Goal: Transaction & Acquisition: Purchase product/service

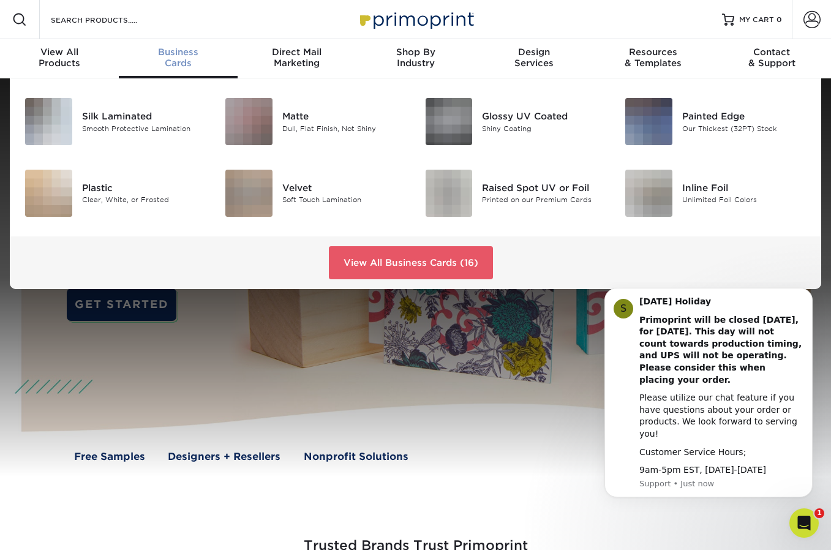
click at [190, 55] on span "Business" at bounding box center [178, 52] width 119 height 11
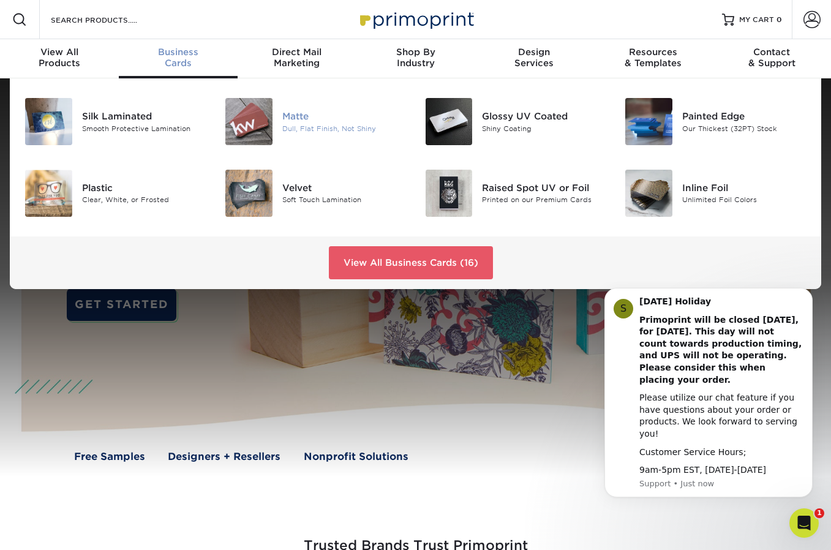
click at [243, 113] on img at bounding box center [248, 121] width 47 height 47
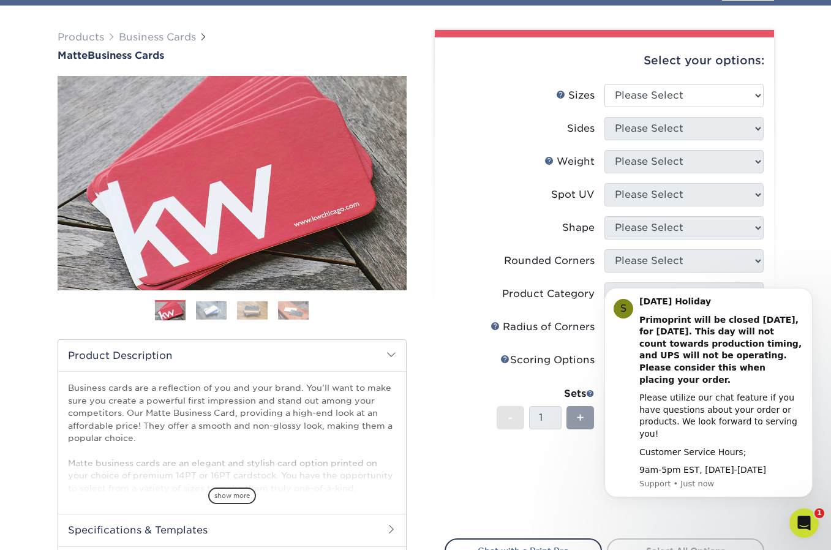
scroll to position [105, 0]
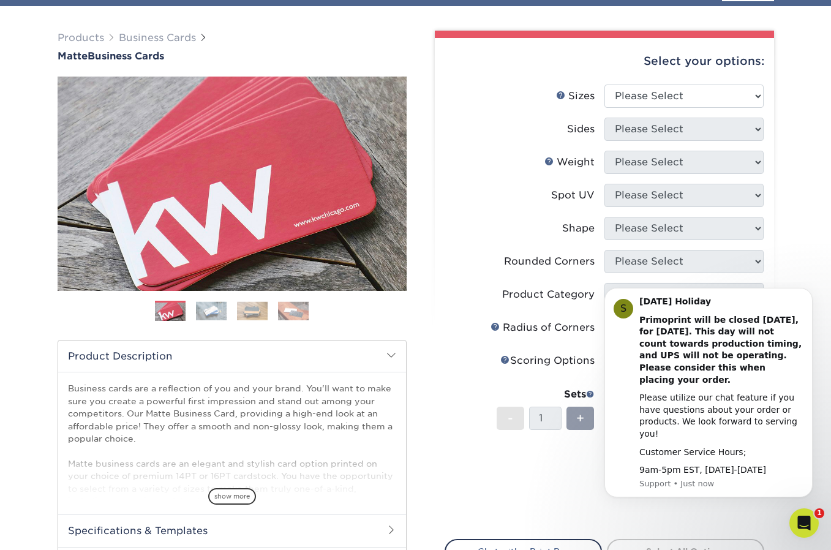
click at [644, 519] on form "Sizes Help Sizes Please Select 1.5" x 3.5" - Mini 1.75" x 3.5" - Mini 2" x 2" -…" at bounding box center [605, 305] width 320 height 440
click at [693, 96] on select "Please Select 1.5" x 3.5" - Mini 1.75" x 3.5" - Mini 2" x 2" - Square 2" x 3" -…" at bounding box center [683, 96] width 159 height 23
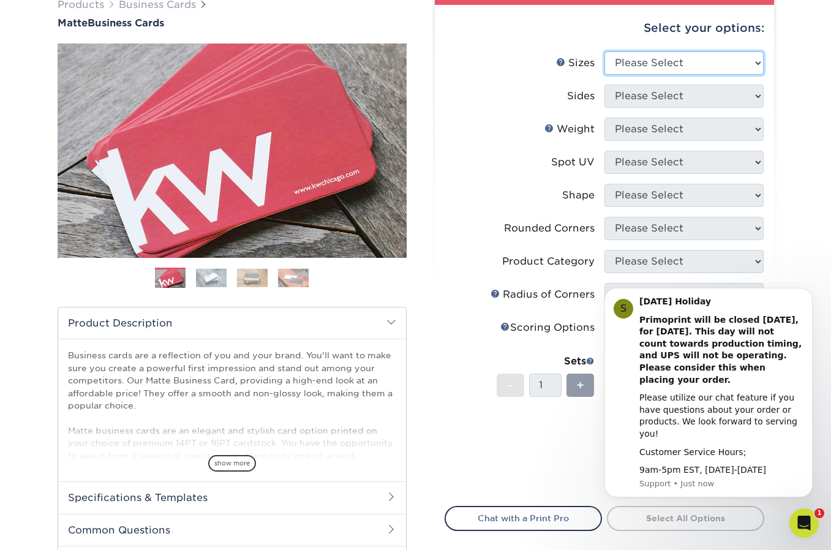
select select "2.00x3.50"
click at [604, 51] on select "Please Select 1.5" x 3.5" - Mini 1.75" x 3.5" - Mini 2" x 2" - Square 2" x 3" -…" at bounding box center [683, 62] width 159 height 23
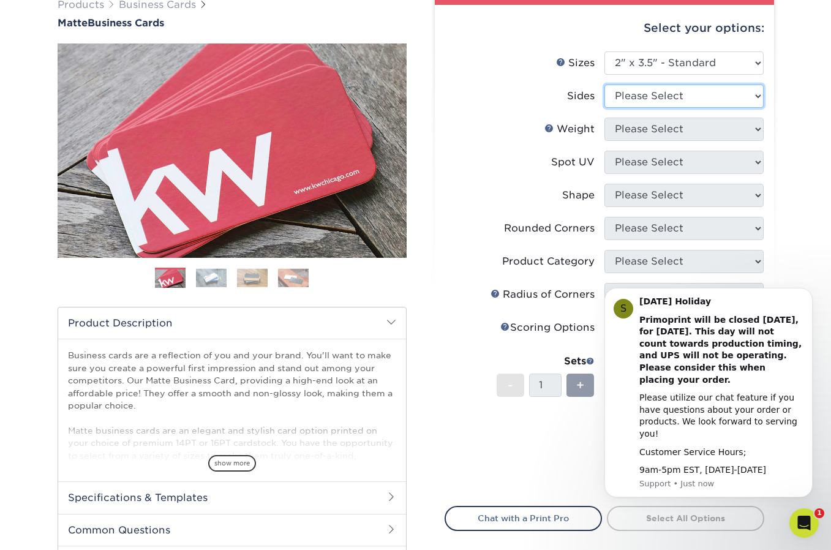
click at [721, 95] on select "Please Select Print Both Sides Print Front Only" at bounding box center [683, 96] width 159 height 23
select select "13abbda7-1d64-4f25-8bb2-c179b224825d"
click at [604, 85] on select "Please Select Print Both Sides Print Front Only" at bounding box center [683, 96] width 159 height 23
click at [692, 131] on select "Please Select 16PT 14PT" at bounding box center [683, 129] width 159 height 23
select select "16PT"
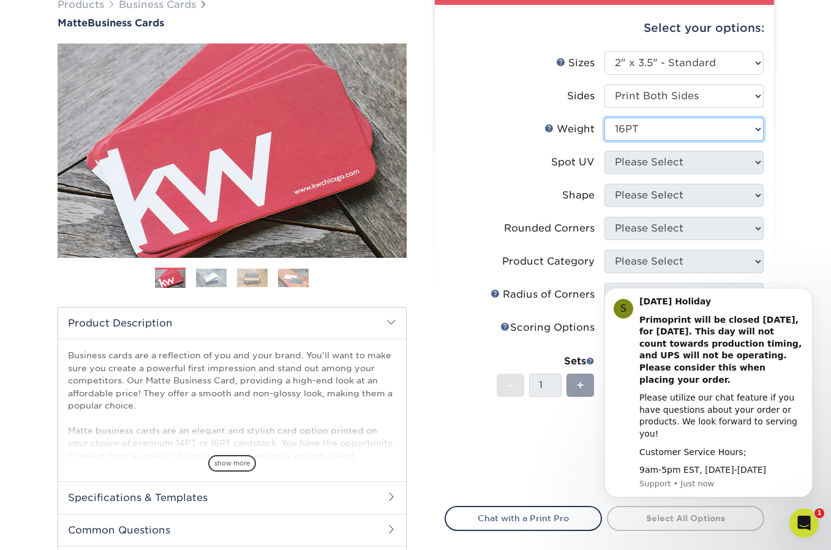
click at [604, 118] on select "Please Select 16PT 14PT" at bounding box center [683, 129] width 159 height 23
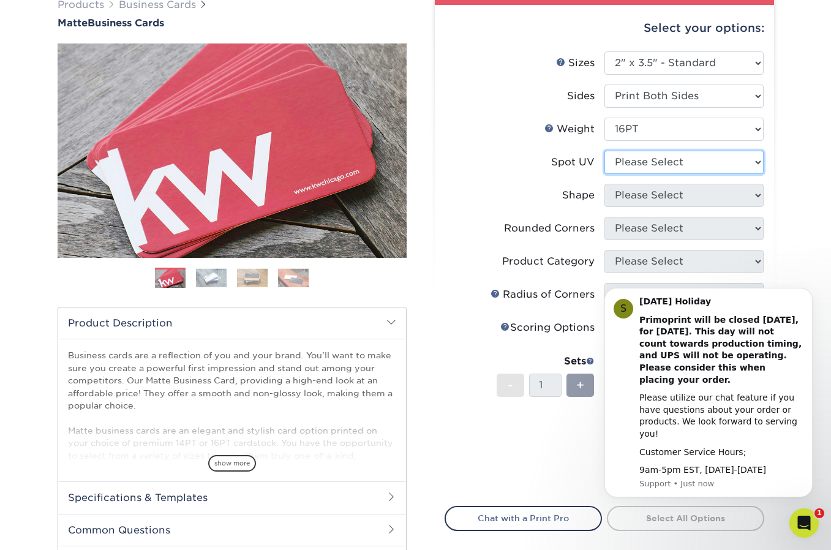
click at [671, 165] on select "Please Select No Spot UV Front and Back (Both Sides) Front Only Back Only" at bounding box center [683, 162] width 159 height 23
select select "2"
click at [604, 151] on select "Please Select No Spot UV Front and Back (Both Sides) Front Only Back Only" at bounding box center [683, 162] width 159 height 23
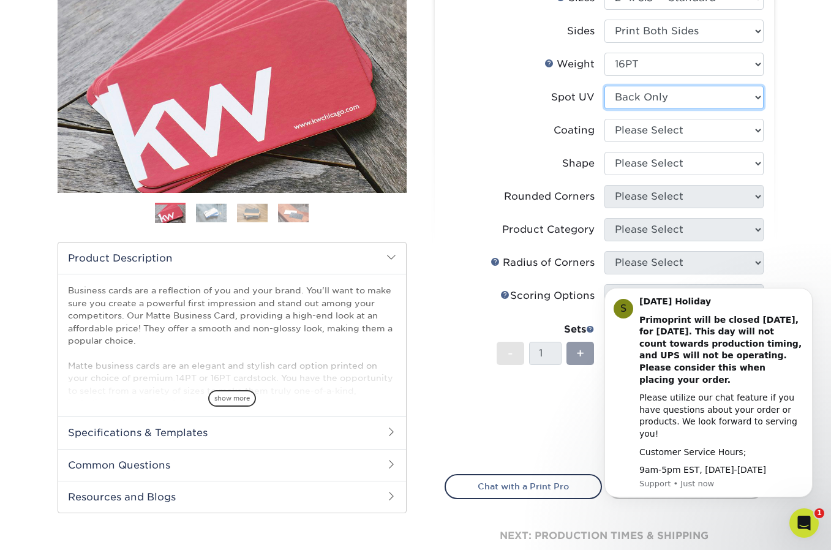
scroll to position [172, 0]
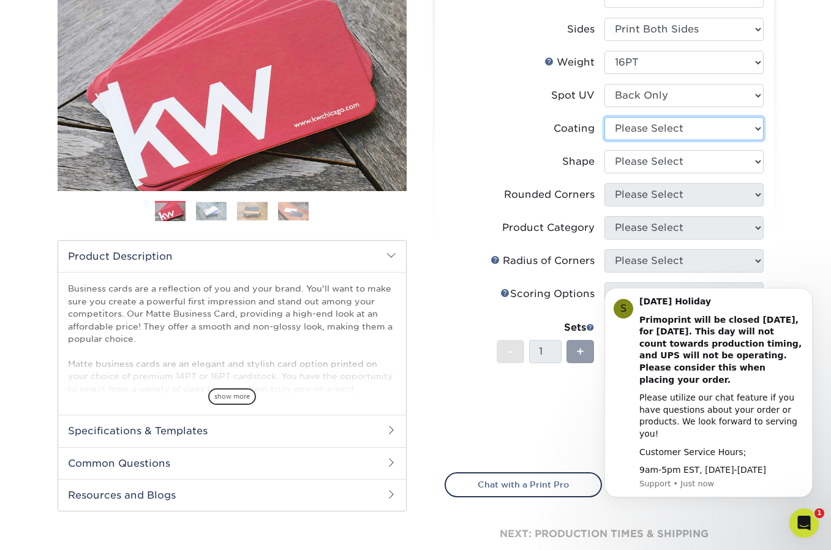
click at [687, 130] on select at bounding box center [683, 128] width 159 height 23
select select "121bb7b5-3b4d-429f-bd8d-bbf80e953313"
click at [604, 117] on select at bounding box center [683, 128] width 159 height 23
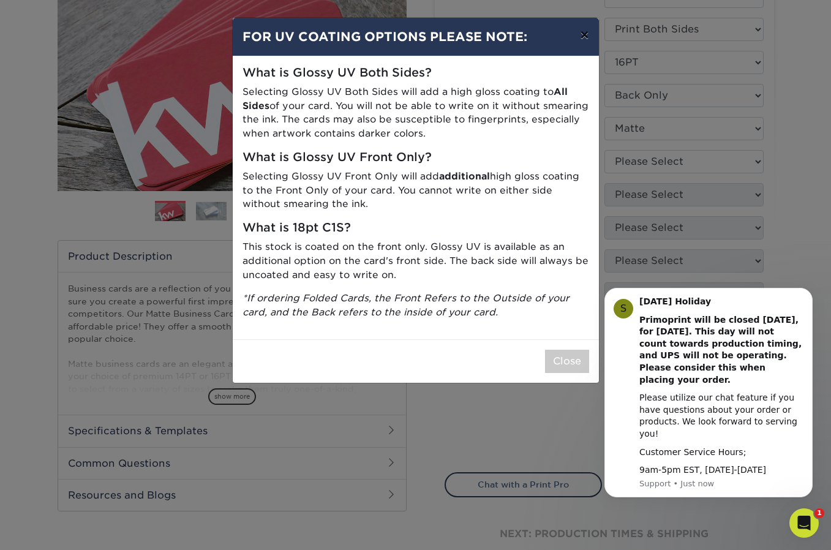
click at [581, 36] on button "×" at bounding box center [584, 35] width 28 height 34
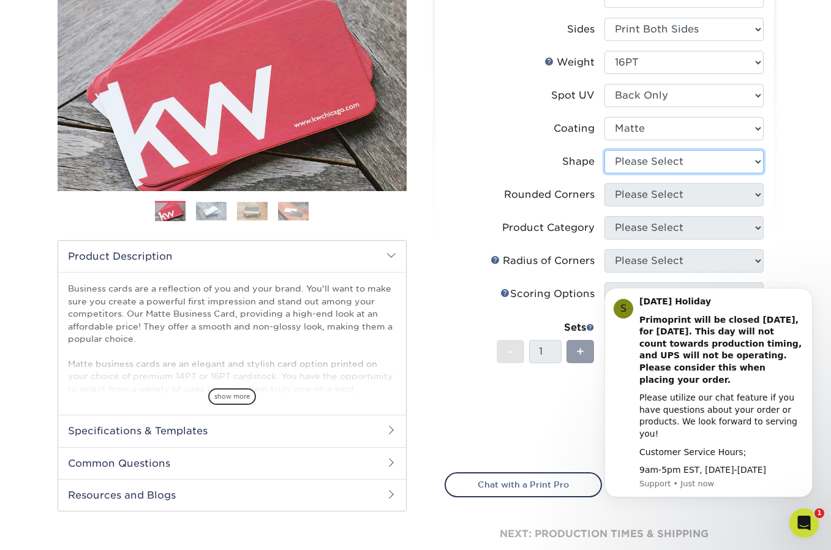
click at [649, 159] on select "Please Select Standard" at bounding box center [683, 161] width 159 height 23
select select "standard"
click at [604, 150] on select "Please Select Standard" at bounding box center [683, 161] width 159 height 23
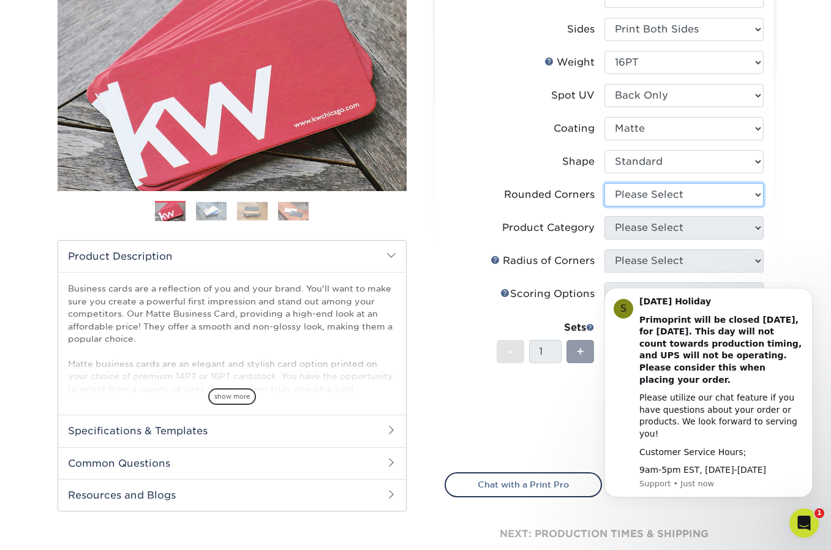
click at [658, 197] on select "Please Select Yes - Round 2 Corners Yes - Round 4 Corners No" at bounding box center [683, 194] width 159 height 23
select select "0"
click at [604, 183] on select "Please Select Yes - Round 2 Corners Yes - Round 4 Corners No" at bounding box center [683, 194] width 159 height 23
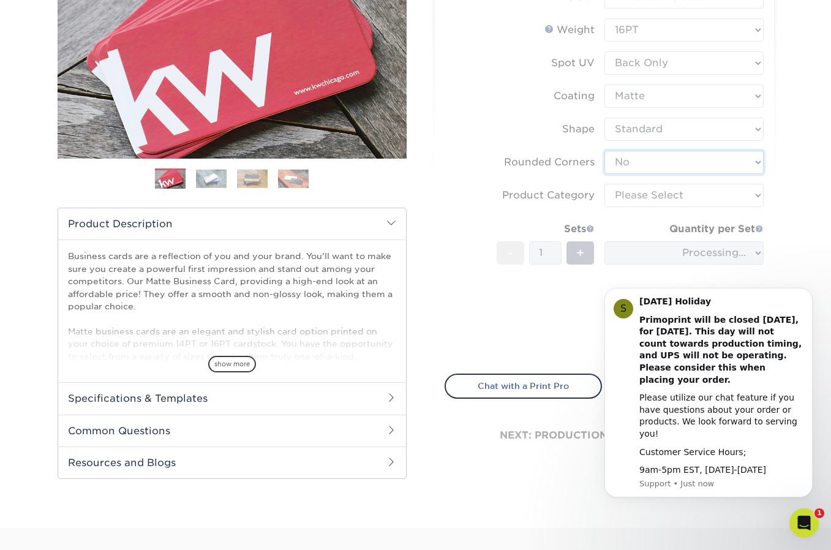
scroll to position [207, 0]
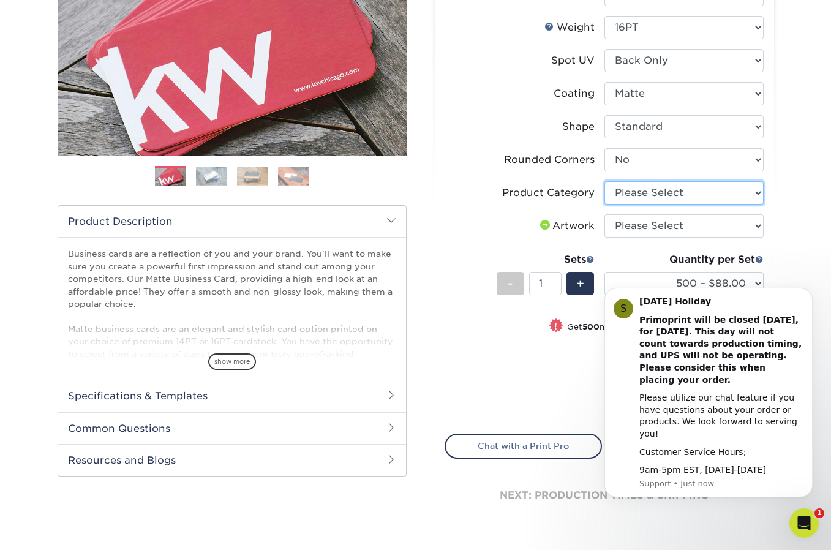
click at [668, 194] on select "Please Select Business Cards" at bounding box center [683, 192] width 159 height 23
select select "3b5148f1-0588-4f88-a218-97bcfdce65c1"
click at [604, 181] on select "Please Select Business Cards" at bounding box center [683, 192] width 159 height 23
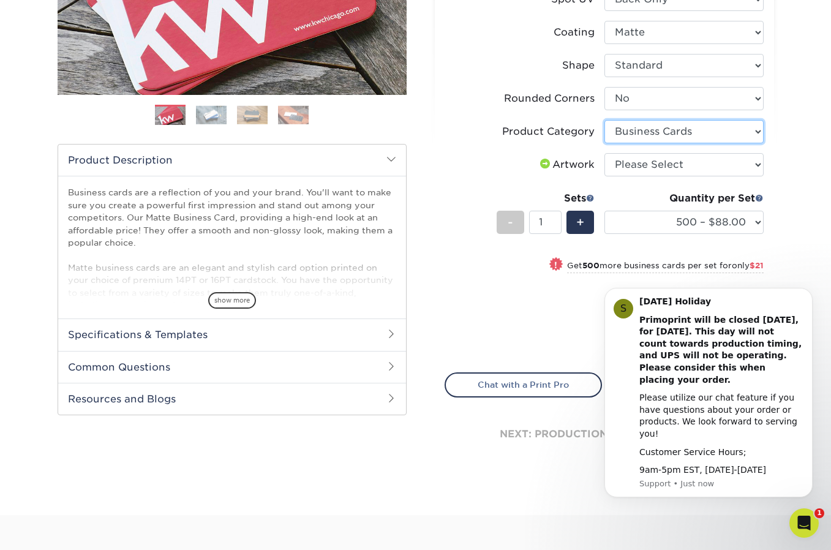
scroll to position [271, 0]
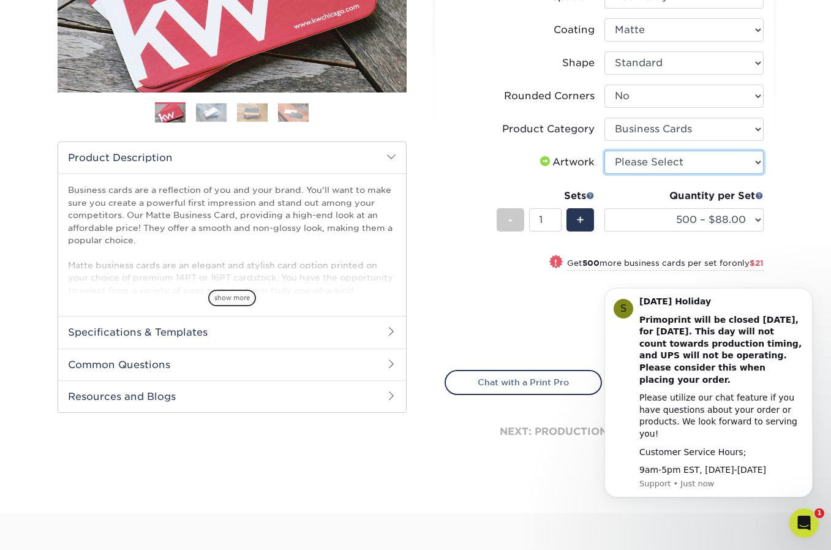
click at [680, 168] on select "Please Select I will upload files I need a design - $100" at bounding box center [683, 162] width 159 height 23
select select "upload"
click at [604, 151] on select "Please Select I will upload files I need a design - $100" at bounding box center [683, 162] width 159 height 23
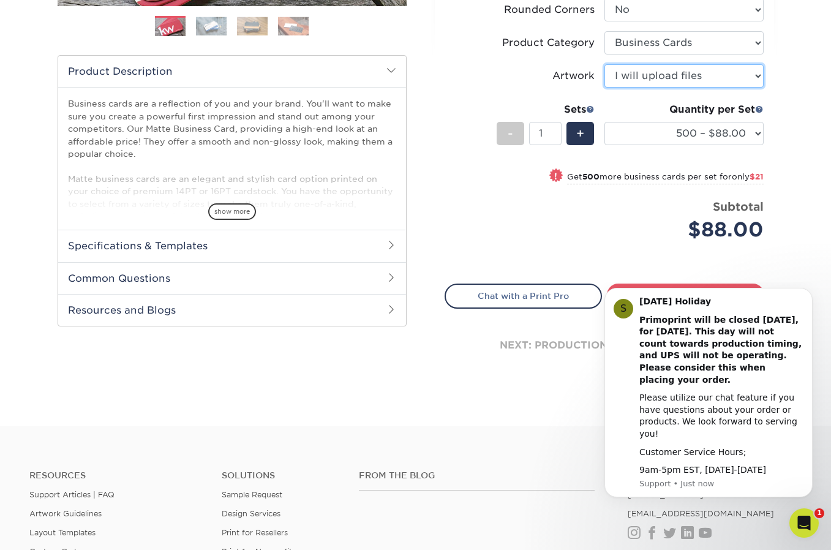
scroll to position [358, 0]
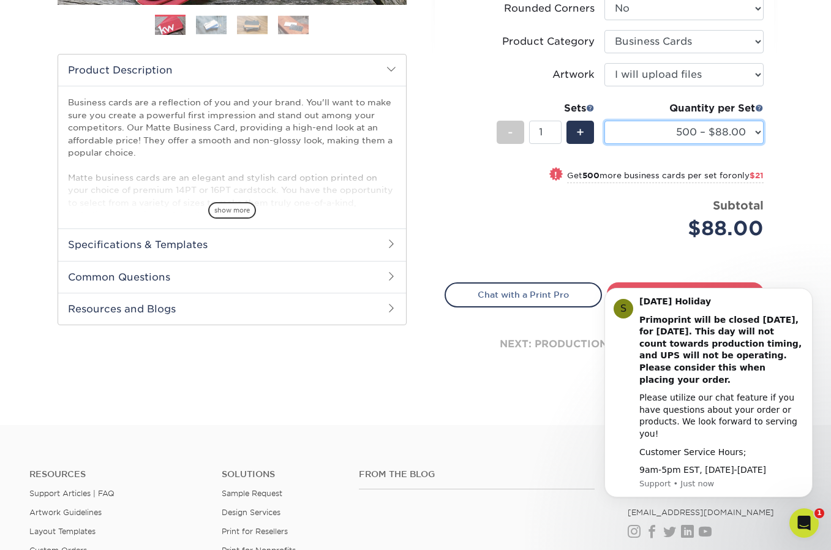
click at [751, 130] on select "500 – $88.00 1000 – $109.00 2500 – $205.00 5000 – $279.00 10000 – $612.00 15000…" at bounding box center [683, 132] width 159 height 23
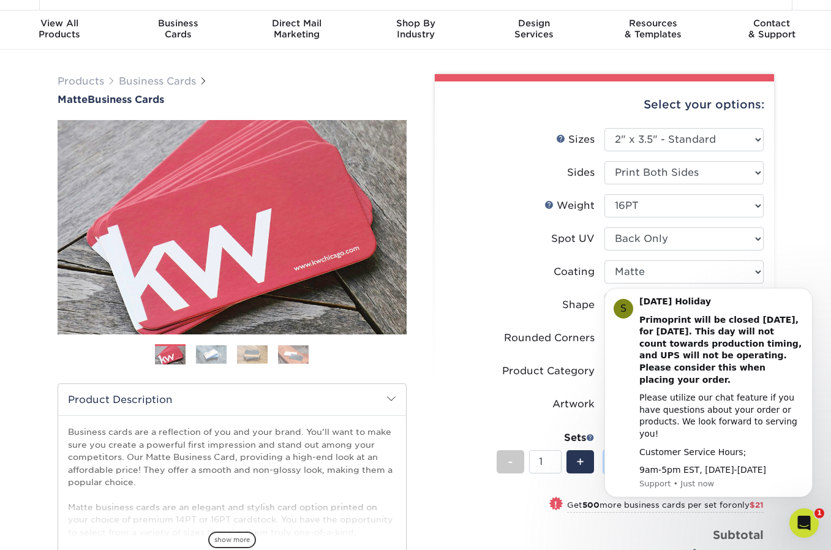
scroll to position [0, 0]
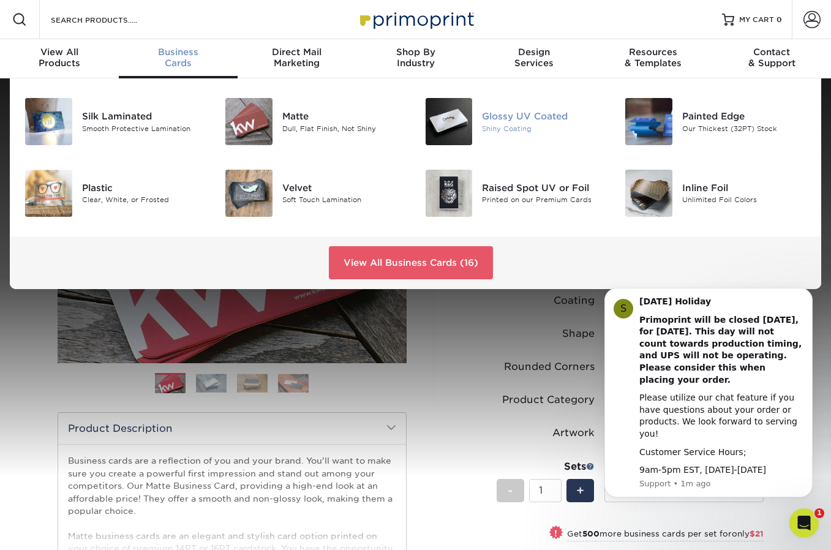
click at [458, 119] on img at bounding box center [449, 121] width 47 height 47
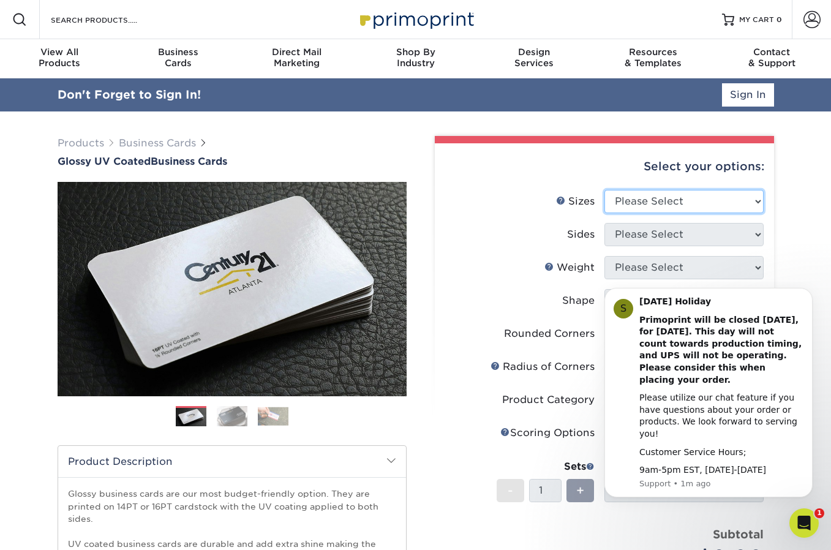
click at [718, 200] on select "Please Select 1.5" x 3.5" - Mini 1.75" x 3.5" - Mini 2" x 2" - Square 2" x 3" -…" at bounding box center [683, 201] width 159 height 23
select select "2.00x3.50"
click at [604, 190] on select "Please Select 1.5" x 3.5" - Mini 1.75" x 3.5" - Mini 2" x 2" - Square 2" x 3" -…" at bounding box center [683, 201] width 159 height 23
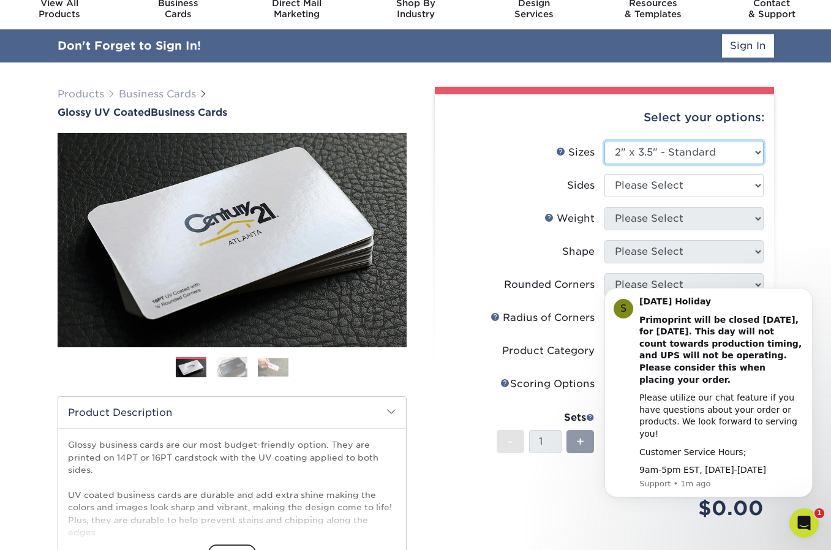
scroll to position [67, 0]
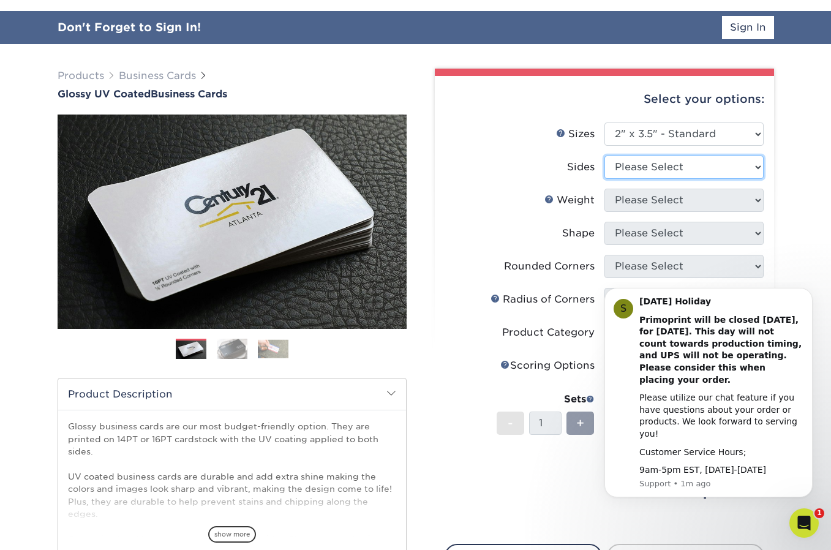
click at [683, 165] on select "Please Select Print Both Sides Print Front Only" at bounding box center [683, 167] width 159 height 23
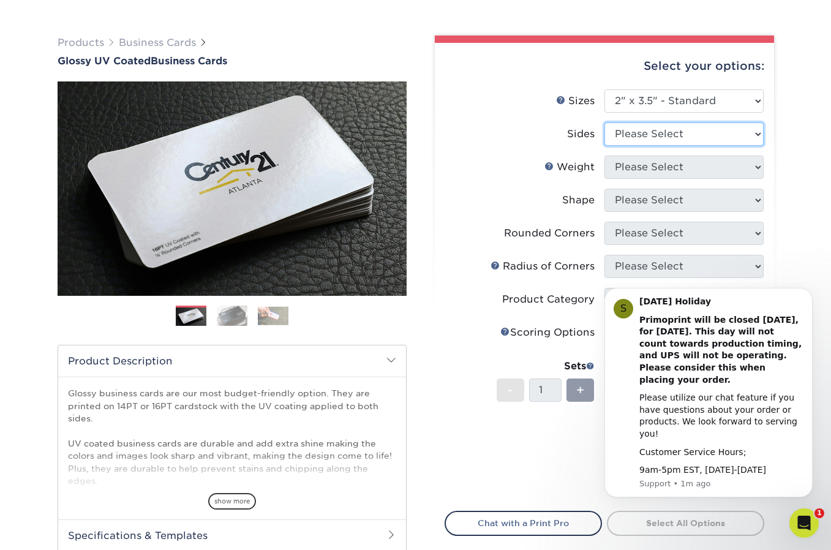
select select "13abbda7-1d64-4f25-8bb2-c179b224825d"
click at [604, 122] on select "Please Select Print Both Sides Print Front Only" at bounding box center [683, 133] width 159 height 23
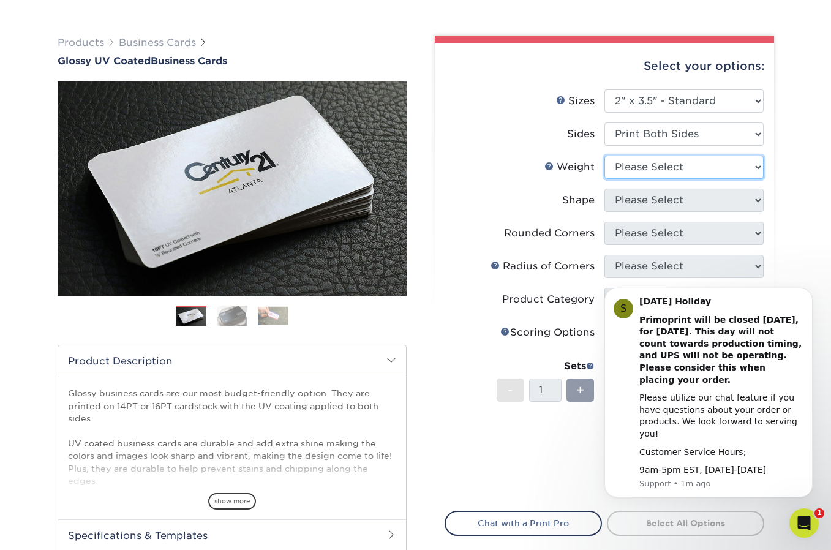
click at [686, 170] on select "Please Select 16PT 14PT" at bounding box center [683, 167] width 159 height 23
select select "16PT"
click at [604, 156] on select "Please Select 16PT 14PT" at bounding box center [683, 167] width 159 height 23
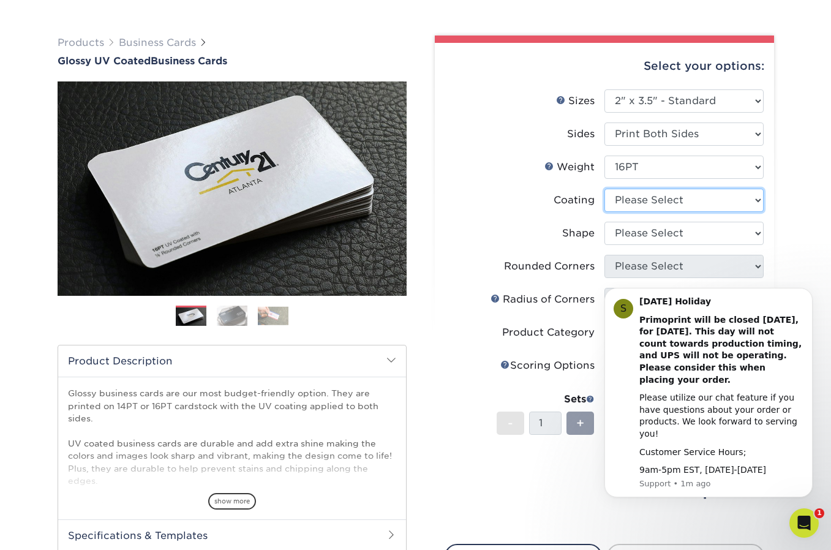
click at [671, 201] on select at bounding box center [683, 200] width 159 height 23
select select "1e8116af-acfc-44b1-83dc-8181aa338834"
click at [604, 189] on select at bounding box center [683, 200] width 159 height 23
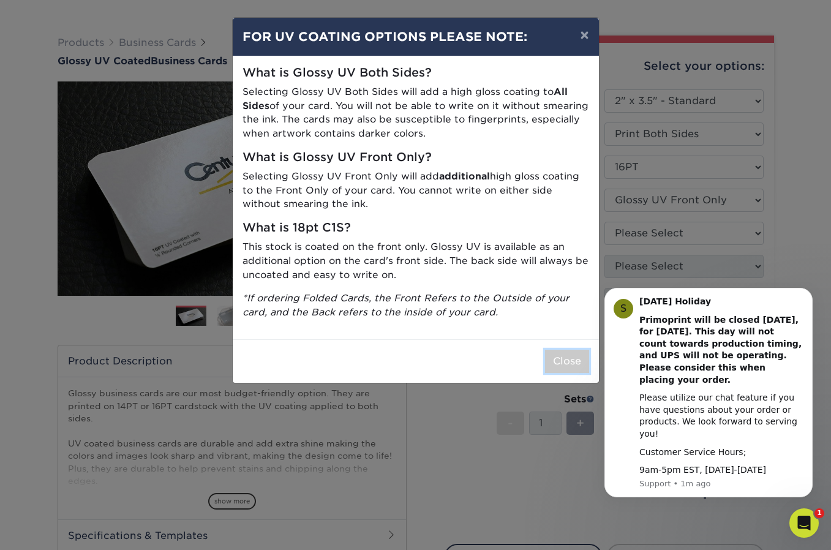
click at [566, 356] on button "Close" at bounding box center [567, 361] width 44 height 23
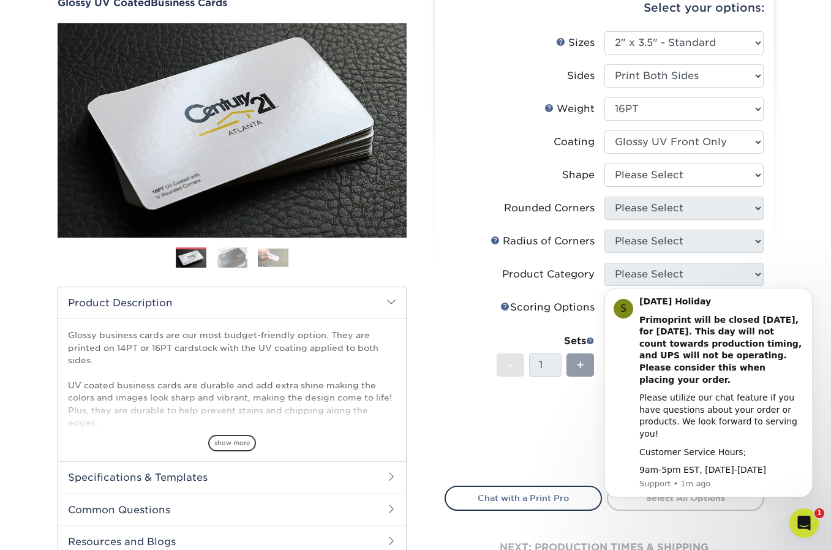
scroll to position [142, 0]
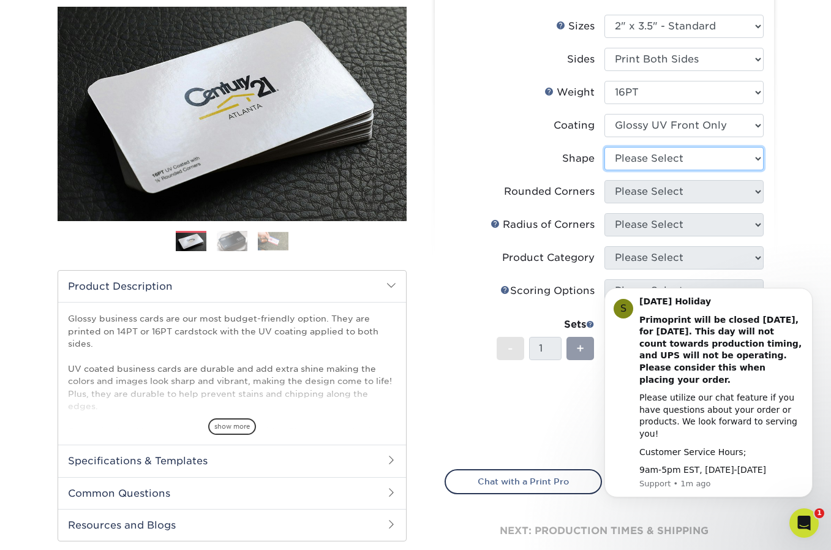
click at [647, 162] on select "Please Select Standard" at bounding box center [683, 158] width 159 height 23
select select "standard"
click at [604, 147] on select "Please Select Standard" at bounding box center [683, 158] width 159 height 23
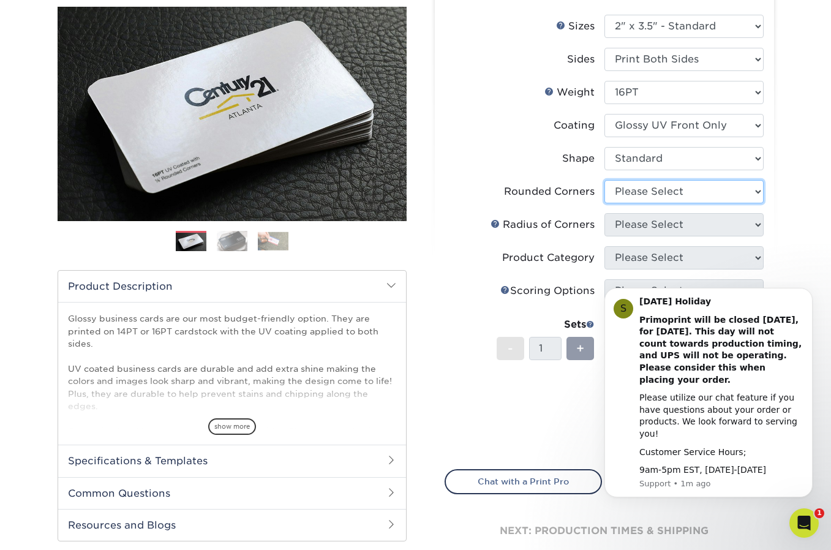
click at [674, 190] on select "Please Select Yes - Round 2 Corners Yes - Round 4 Corners No" at bounding box center [683, 191] width 159 height 23
select select "0"
click at [604, 180] on select "Please Select Yes - Round 2 Corners Yes - Round 4 Corners No" at bounding box center [683, 191] width 159 height 23
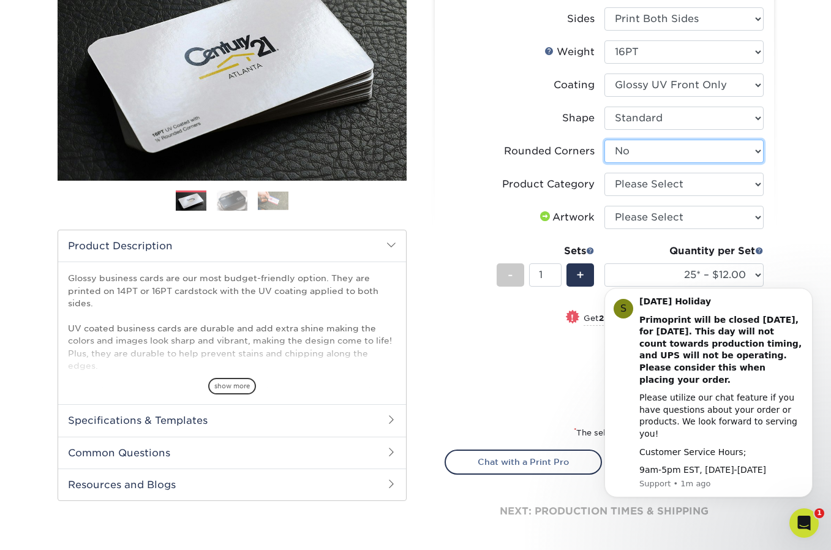
scroll to position [189, 0]
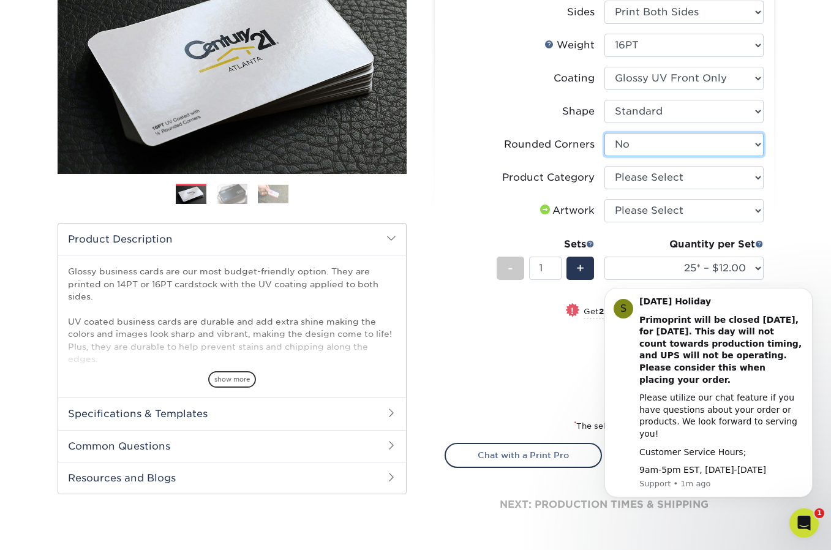
click at [733, 141] on select "Please Select Yes - Round 2 Corners Yes - Round 4 Corners No" at bounding box center [683, 144] width 159 height 23
click at [718, 177] on select "Please Select Business Cards" at bounding box center [683, 177] width 159 height 23
select select "3b5148f1-0588-4f88-a218-97bcfdce65c1"
click at [604, 166] on select "Please Select Business Cards" at bounding box center [683, 177] width 159 height 23
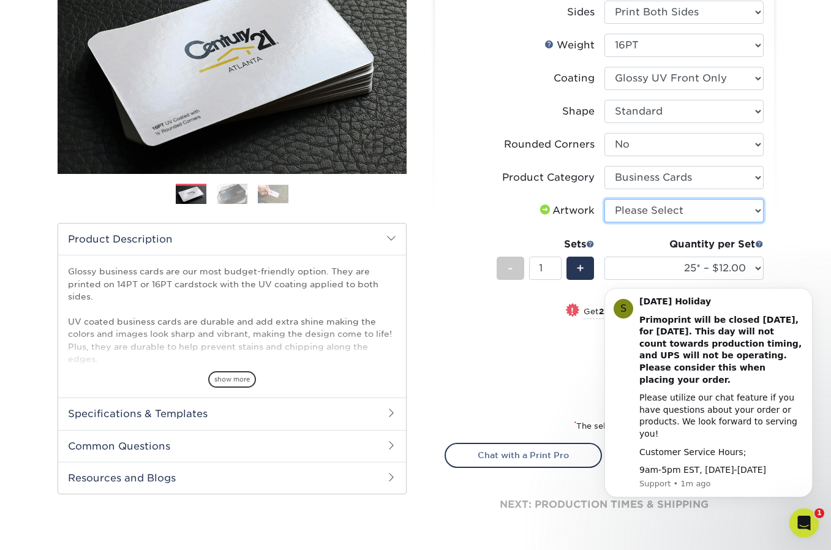
click at [698, 208] on select "Please Select I will upload files I need a design - $100" at bounding box center [683, 210] width 159 height 23
select select "upload"
click at [604, 199] on select "Please Select I will upload files I need a design - $100" at bounding box center [683, 210] width 159 height 23
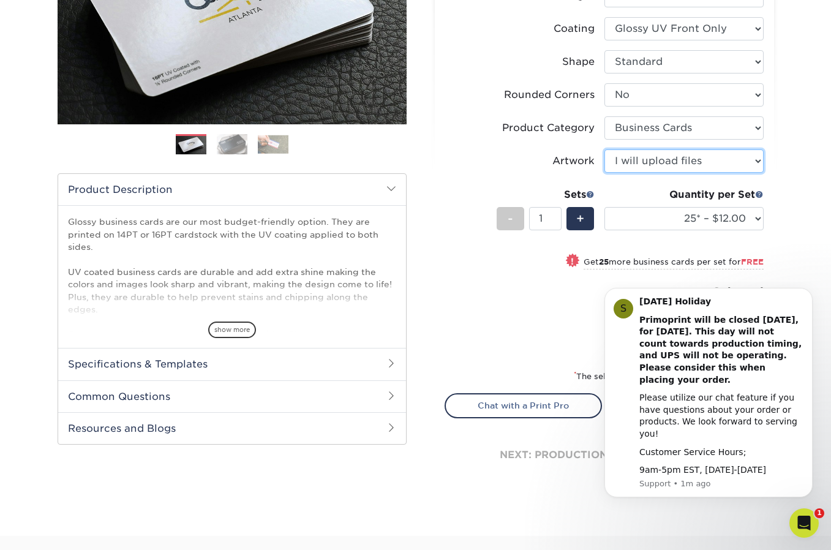
scroll to position [247, 0]
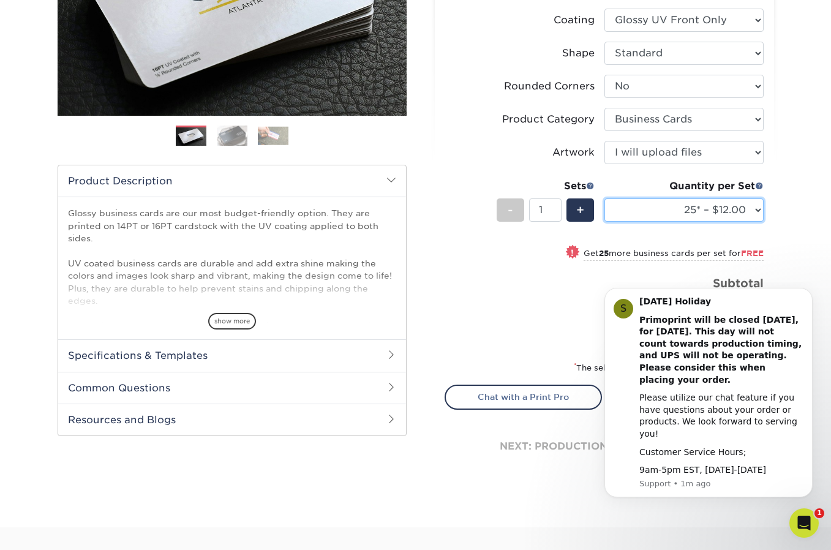
click at [751, 212] on select "25* – $12.00 50* – $12.00 100* – $12.00 250* – $21.00 500 – $42.00 1000 – $53.0…" at bounding box center [683, 209] width 159 height 23
click at [604, 198] on select "25* – $12.00 50* – $12.00 100* – $12.00 250* – $21.00 500 – $42.00 1000 – $53.0…" at bounding box center [683, 209] width 159 height 23
click at [717, 209] on select "25* – $12.00 50* – $12.00 100* – $12.00 250* – $21.00 500 – $42.00 1000 – $53.0…" at bounding box center [683, 209] width 159 height 23
select select "250* – $21.00"
click at [604, 198] on select "25* – $12.00 50* – $12.00 100* – $12.00 250* – $21.00 500 – $42.00 1000 – $53.0…" at bounding box center [683, 209] width 159 height 23
